Goal: Task Accomplishment & Management: Use online tool/utility

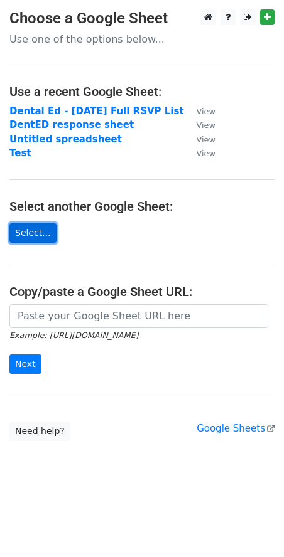
click at [18, 226] on link "Select..." at bounding box center [32, 232] width 47 height 19
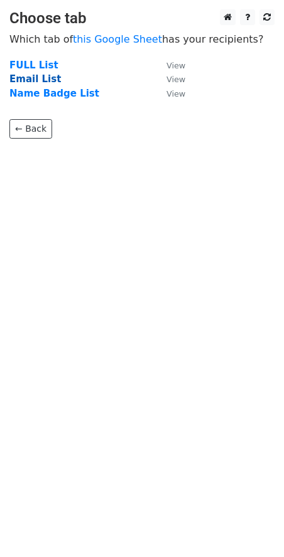
click at [28, 81] on strong "Email List" at bounding box center [34, 78] width 51 height 11
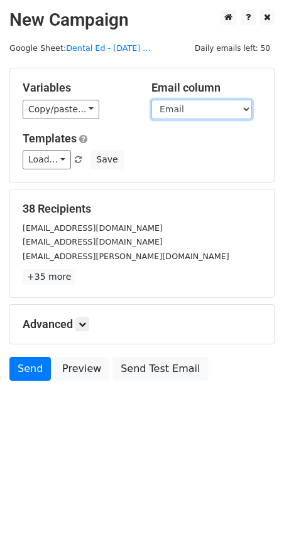
click at [183, 109] on select "First Name Last Name Email" at bounding box center [201, 109] width 100 height 19
click at [151, 100] on select "First Name Last Name Email" at bounding box center [201, 109] width 100 height 19
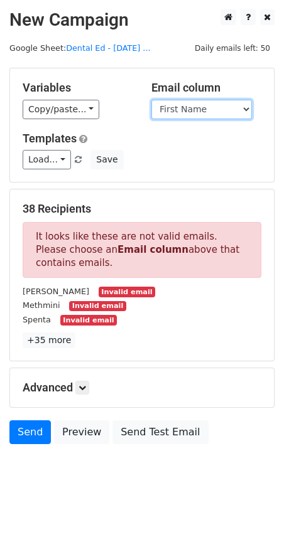
click at [186, 110] on select "First Name Last Name Email" at bounding box center [201, 109] width 100 height 19
select select "Email"
click at [151, 100] on select "First Name Last Name Email" at bounding box center [201, 109] width 100 height 19
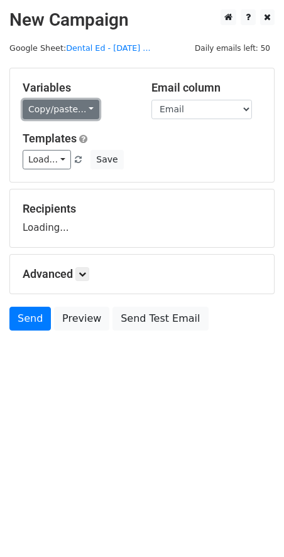
click at [75, 110] on link "Copy/paste..." at bounding box center [61, 109] width 77 height 19
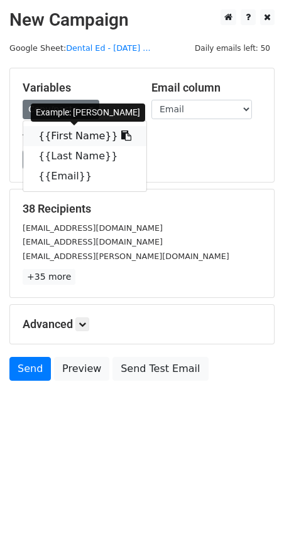
click at [76, 137] on link "{{First Name}}" at bounding box center [84, 136] width 123 height 20
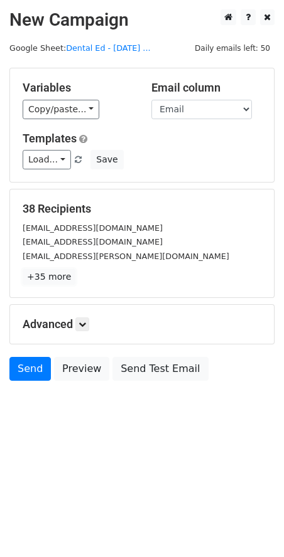
click at [51, 281] on link "+35 more" at bounding box center [49, 277] width 53 height 16
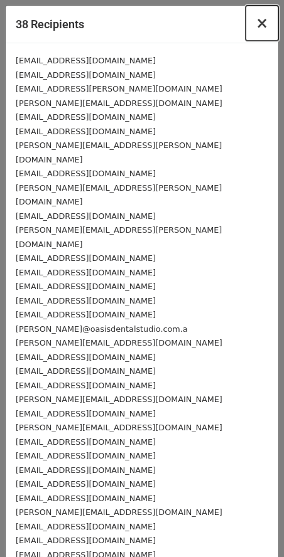
click at [256, 24] on span "×" at bounding box center [262, 23] width 13 height 18
